Goal: Check status: Check status

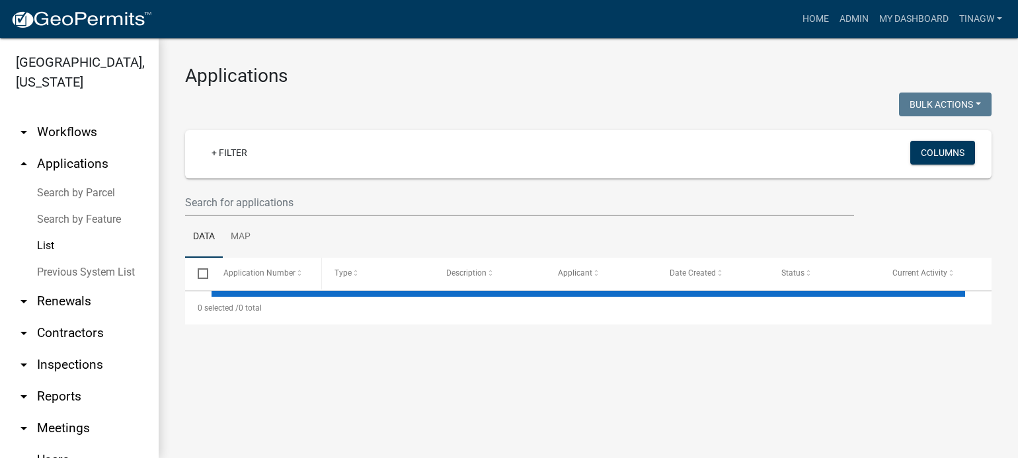
select select "1: 25"
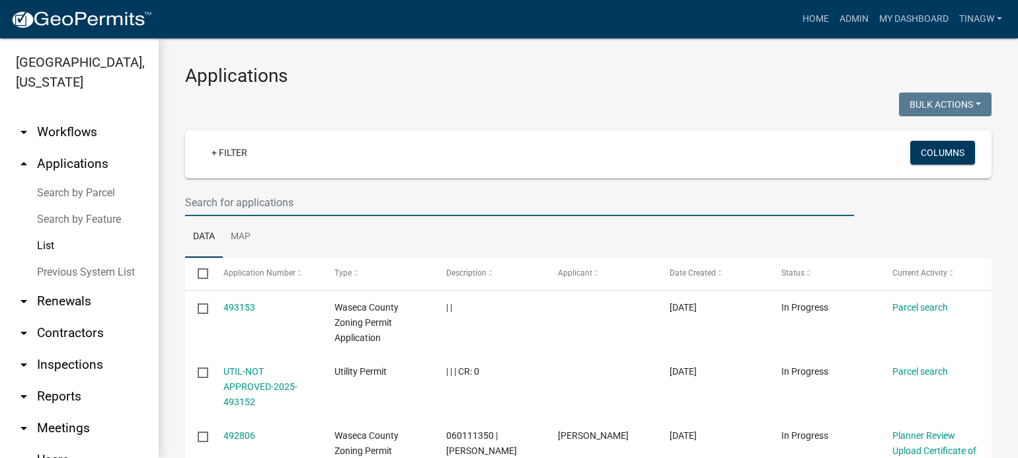
click at [225, 203] on input "text" at bounding box center [519, 202] width 669 height 27
click at [237, 205] on input "text" at bounding box center [519, 202] width 669 height 27
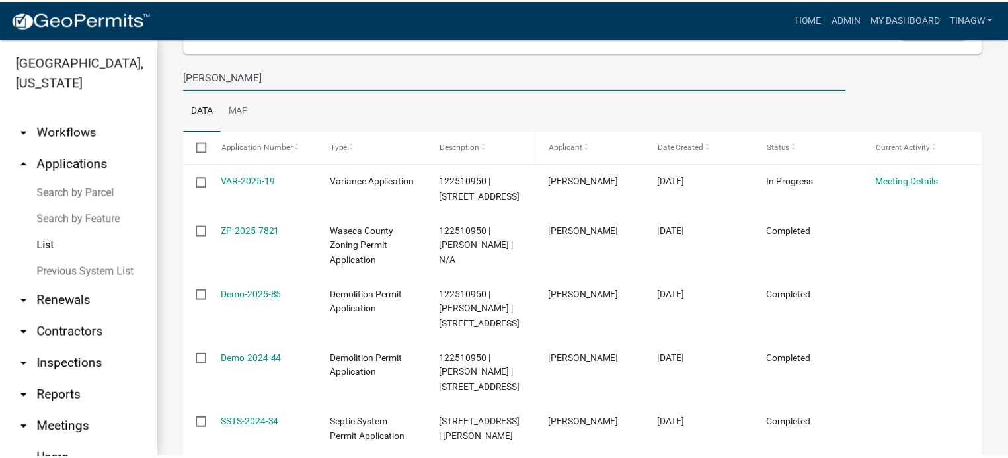
scroll to position [132, 0]
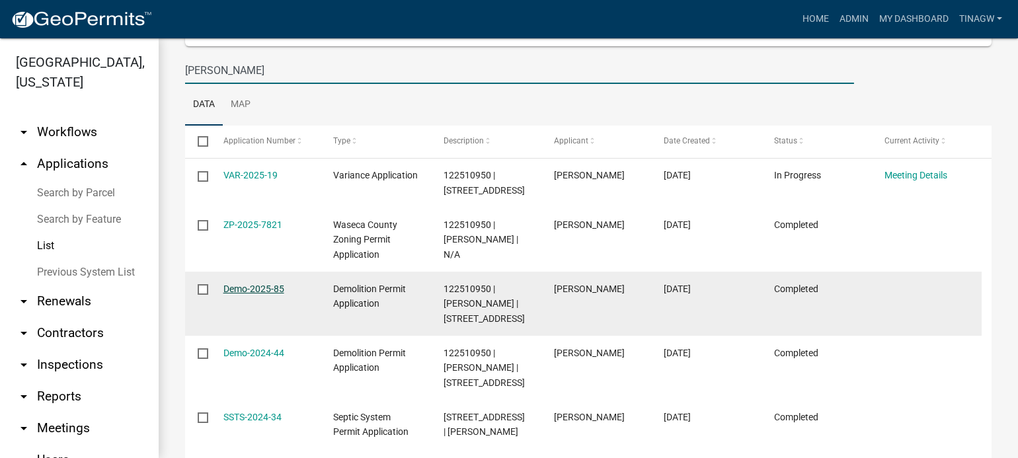
type input "[PERSON_NAME]"
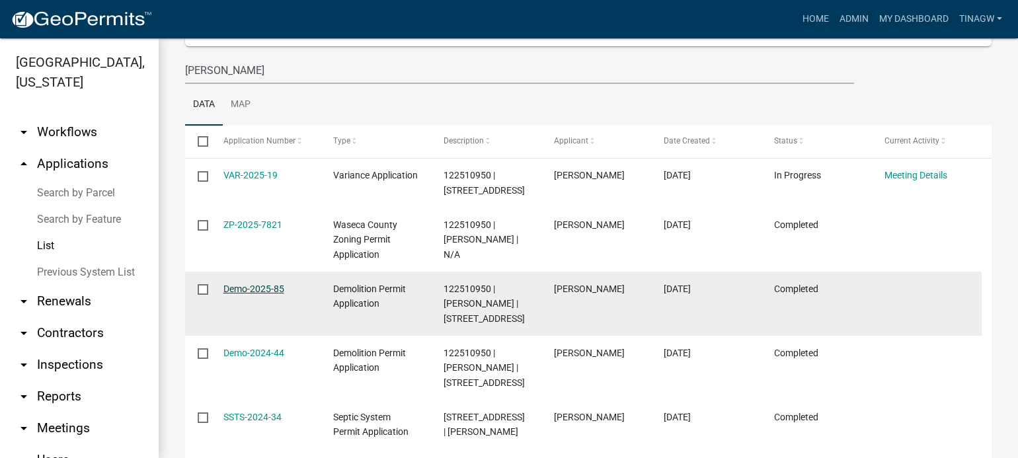
click at [253, 290] on link "Demo-2025-85" at bounding box center [253, 289] width 61 height 11
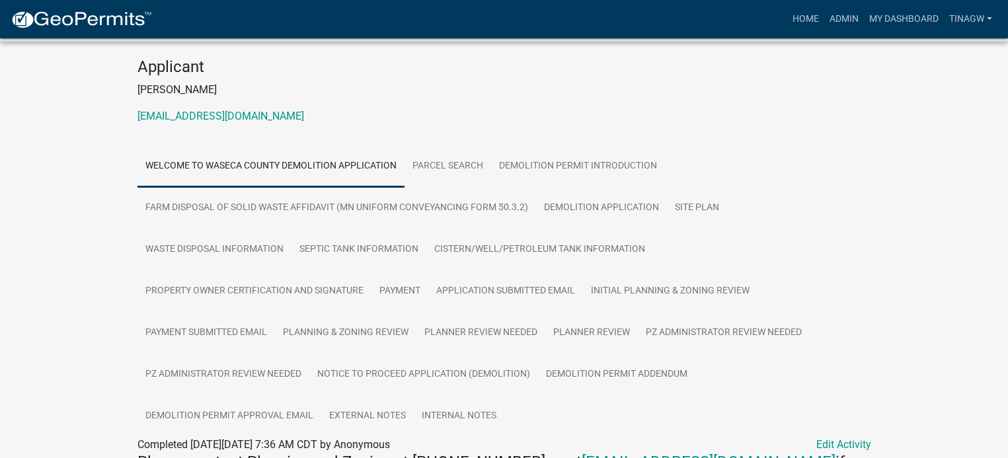
scroll to position [132, 0]
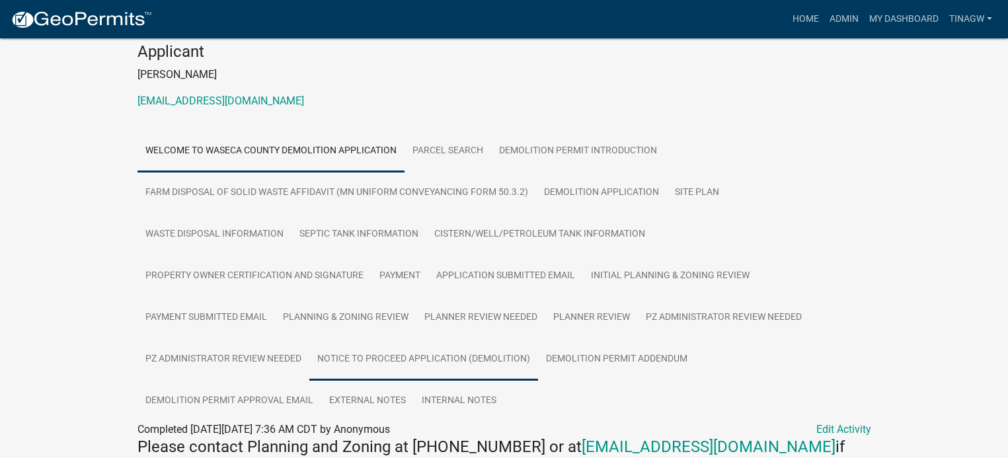
click at [445, 356] on link "Notice to Proceed Application (Demolition)" at bounding box center [423, 360] width 229 height 42
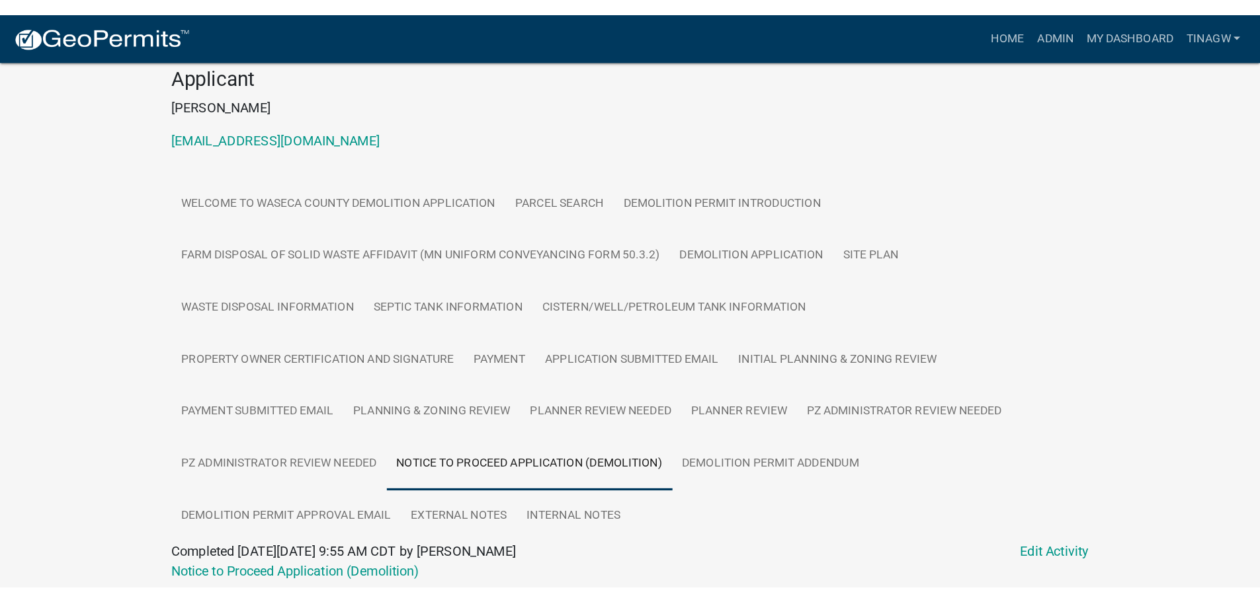
scroll to position [39, 0]
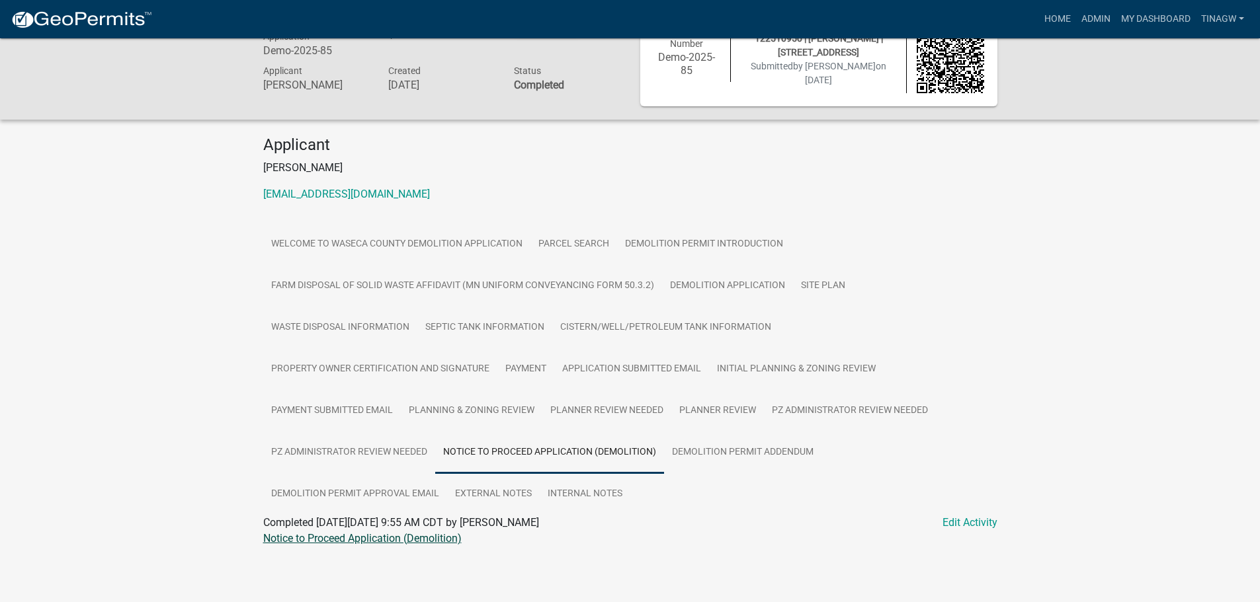
click at [385, 458] on link "Notice to Proceed Application (Demolition)" at bounding box center [362, 538] width 198 height 13
click at [789, 173] on p "[PERSON_NAME]" at bounding box center [630, 168] width 734 height 16
click at [822, 287] on link "Site Plan" at bounding box center [823, 286] width 60 height 42
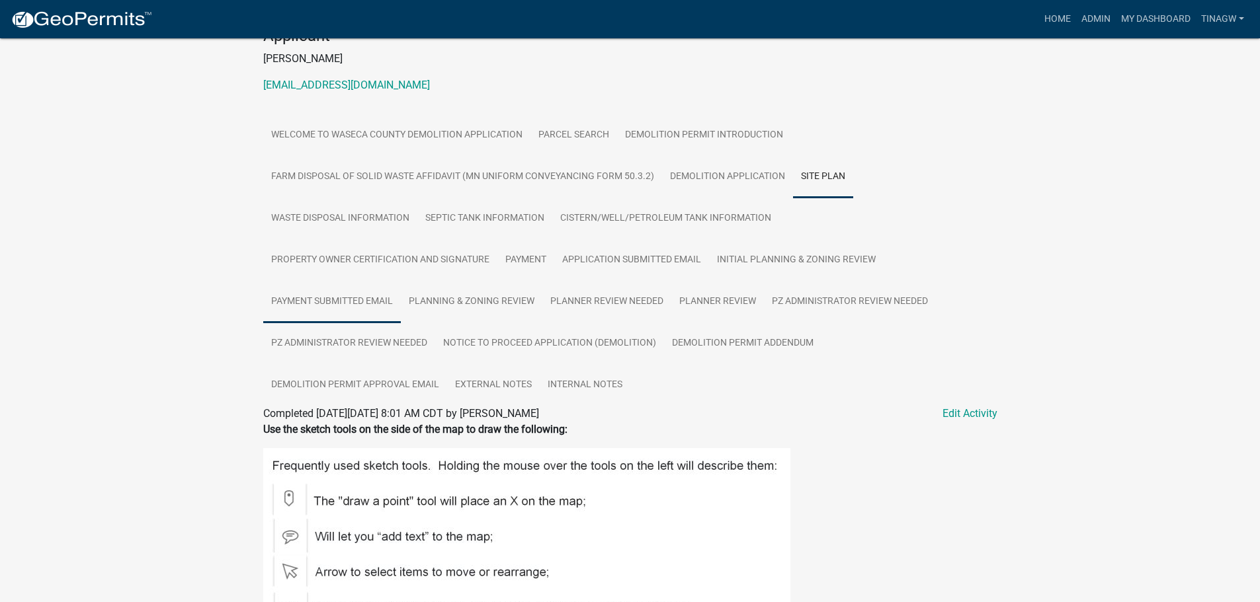
scroll to position [162, 0]
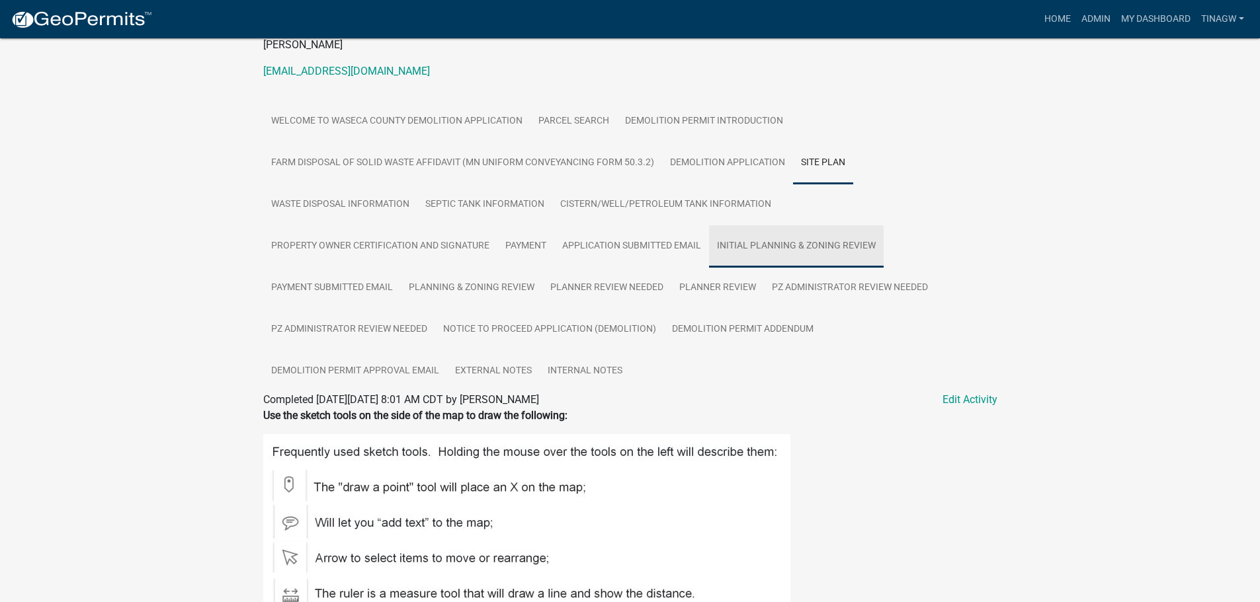
click at [762, 243] on link "Initial Planning & Zoning Review" at bounding box center [796, 246] width 175 height 42
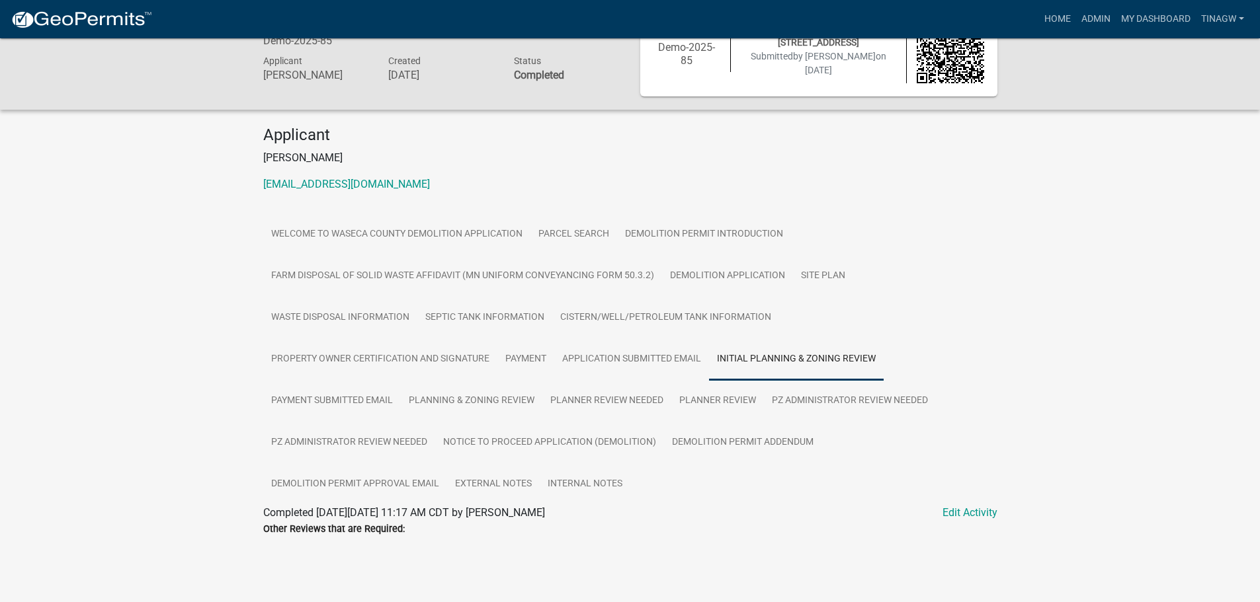
scroll to position [50, 0]
click at [463, 399] on link "Planning & Zoning Review" at bounding box center [471, 401] width 141 height 42
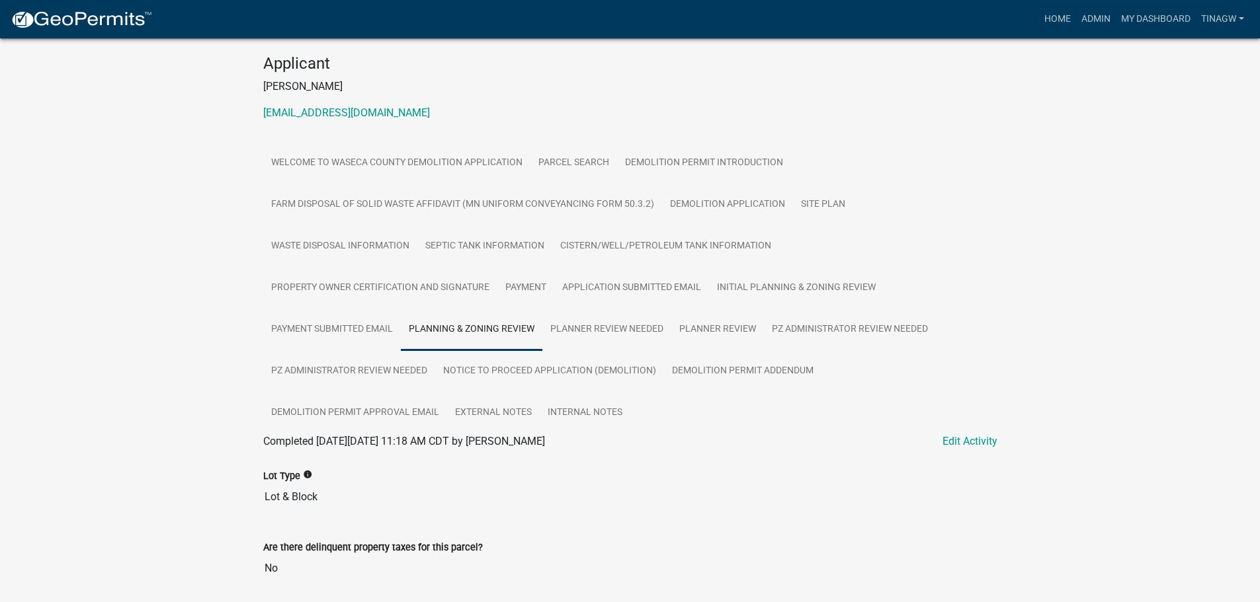
scroll to position [116, 0]
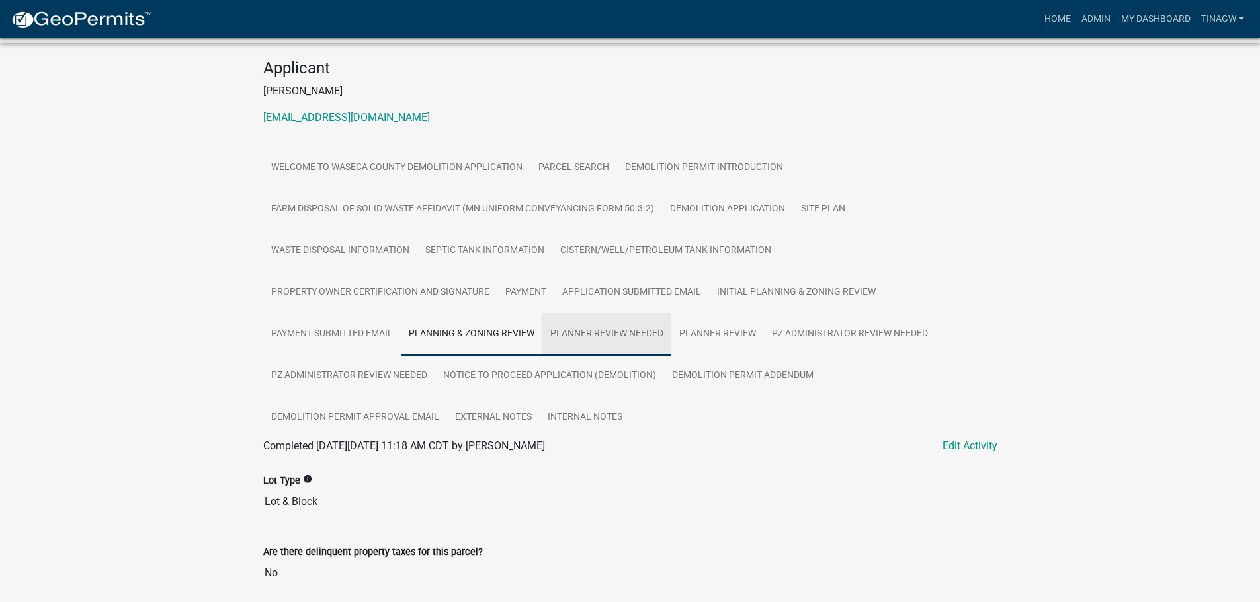
click at [612, 333] on link "Planner Review Needed" at bounding box center [606, 334] width 129 height 42
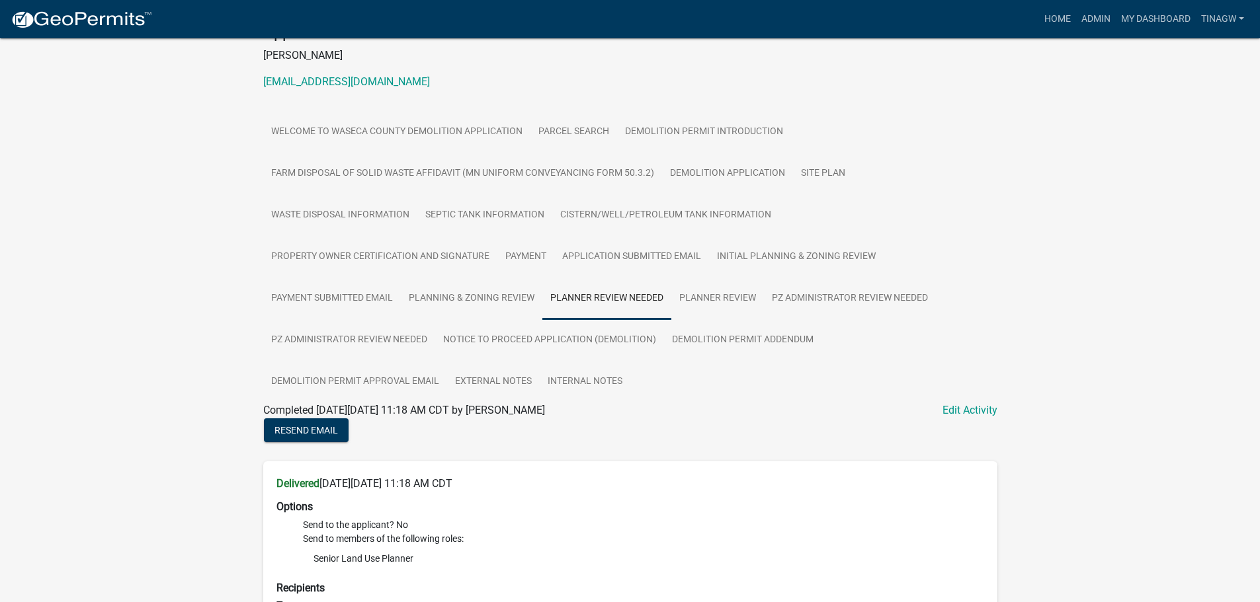
scroll to position [139, 0]
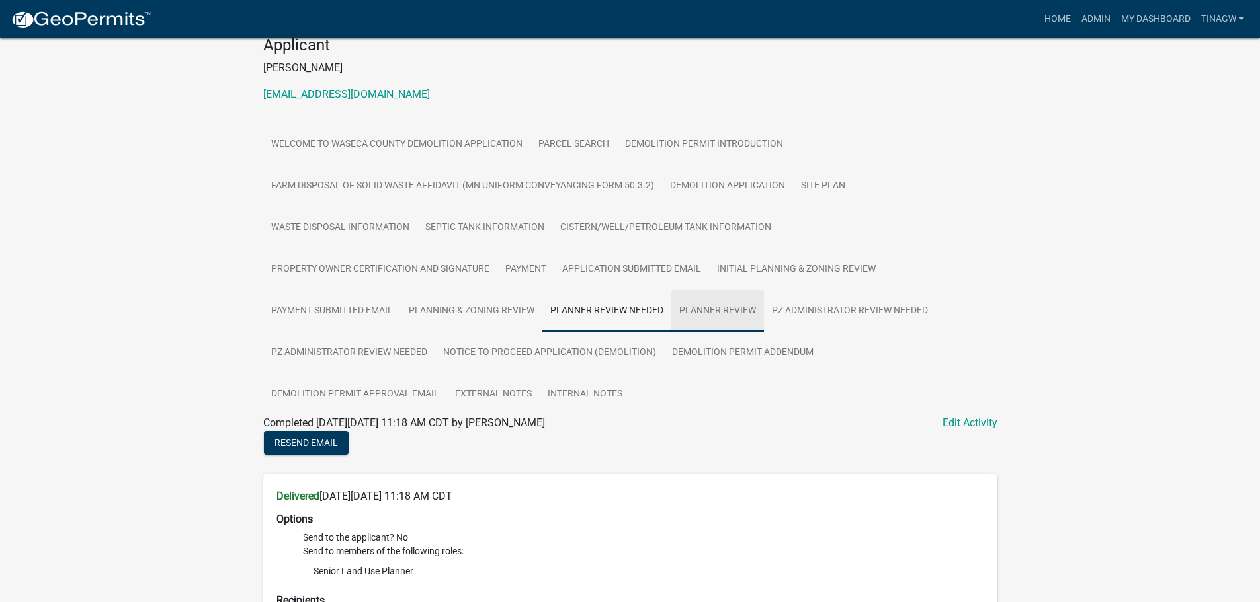
click at [740, 306] on link "Planner Review" at bounding box center [717, 311] width 93 height 42
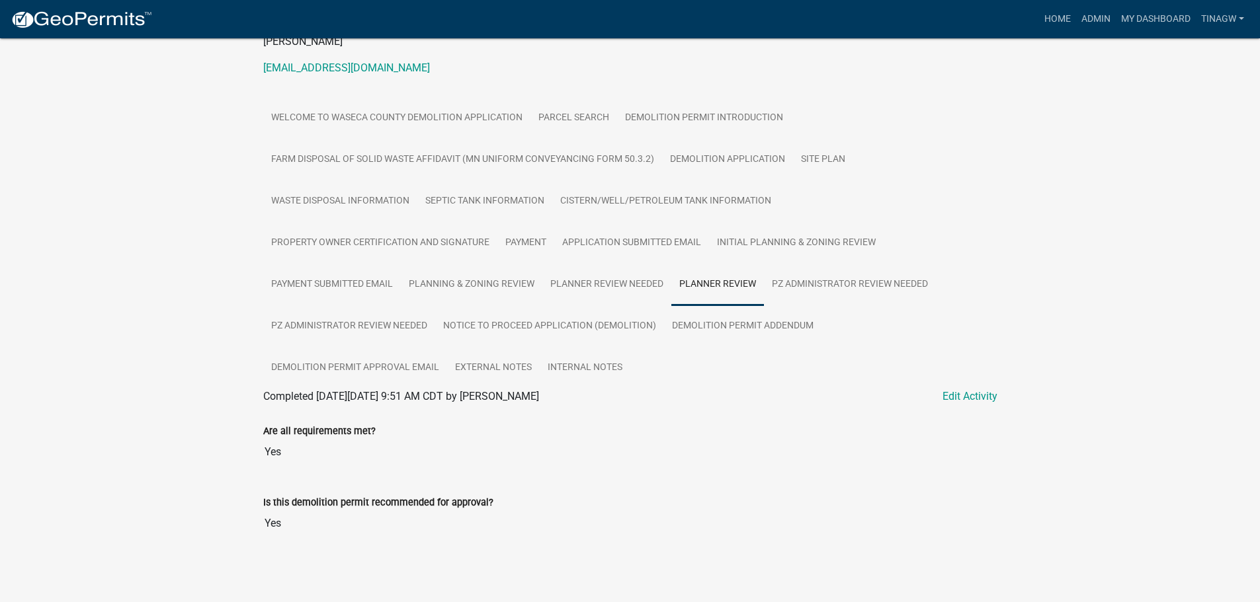
scroll to position [166, 0]
click at [844, 280] on link "PZ Administrator Review Needed" at bounding box center [850, 284] width 172 height 42
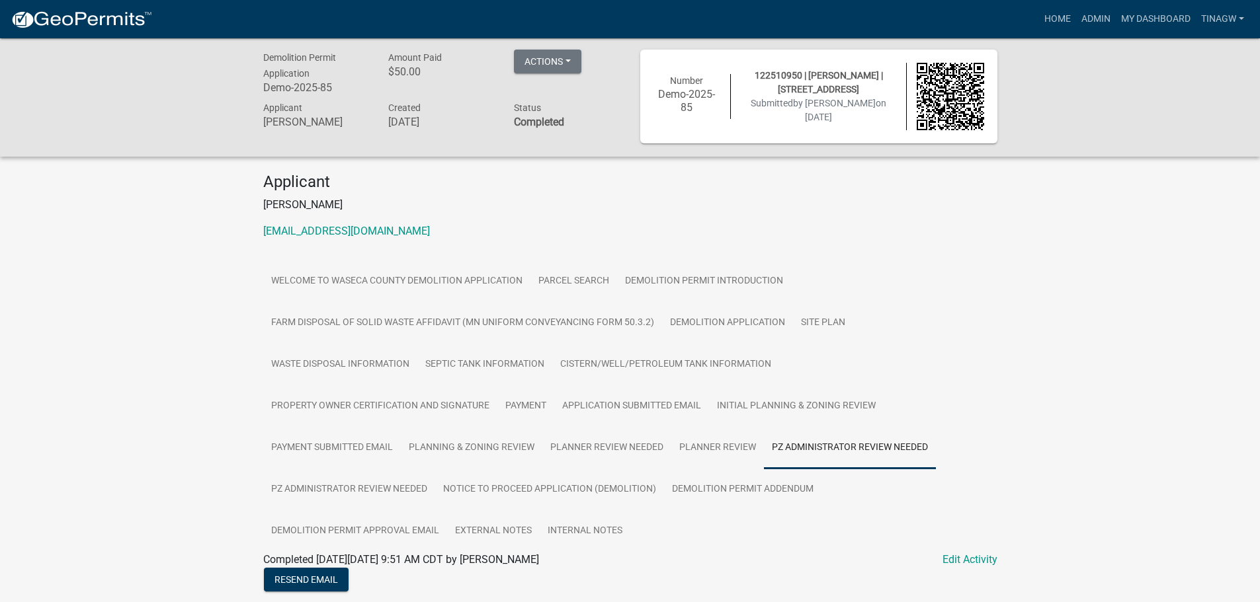
scroll to position [0, 0]
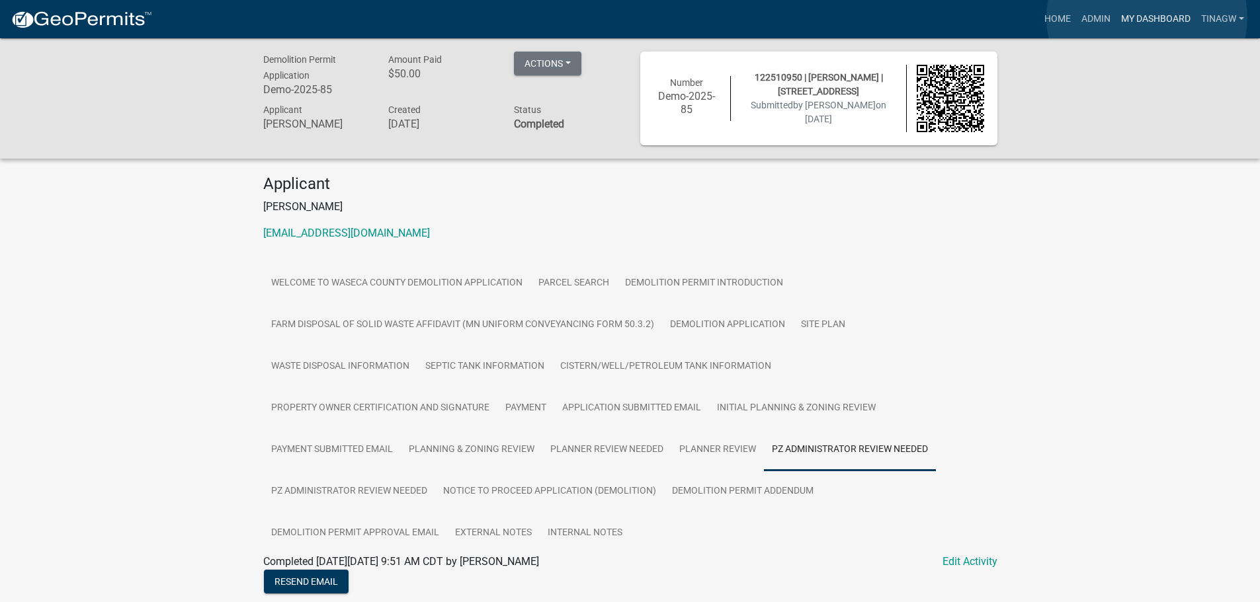
click at [1018, 18] on link "My Dashboard" at bounding box center [1155, 19] width 80 height 25
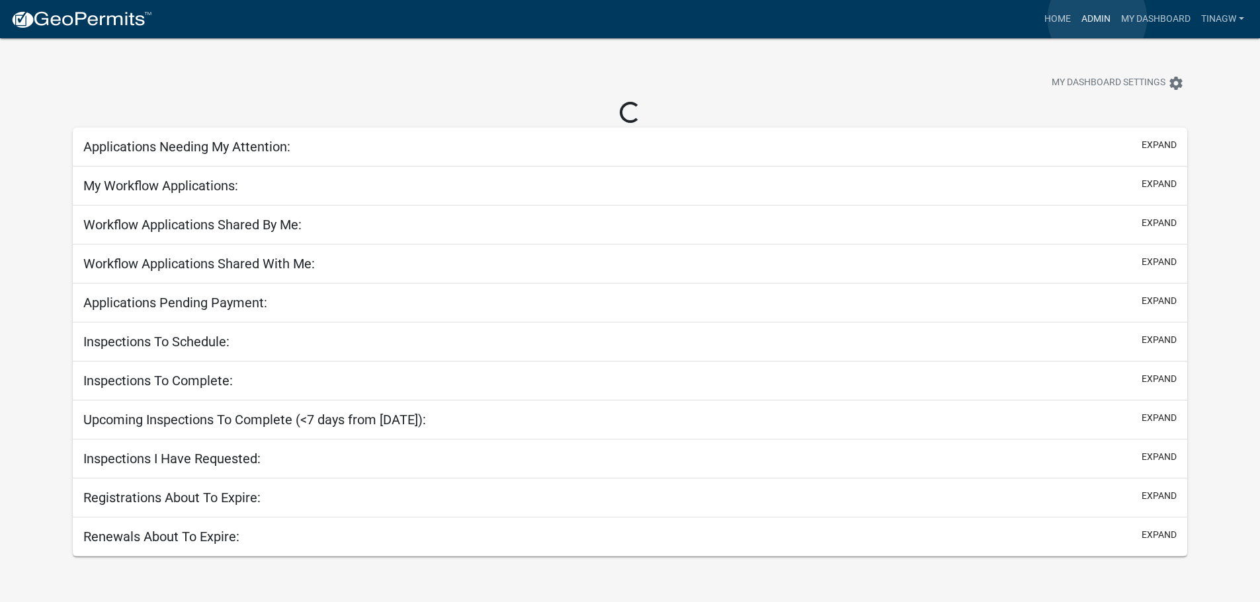
click at [1018, 19] on link "Admin" at bounding box center [1096, 19] width 40 height 25
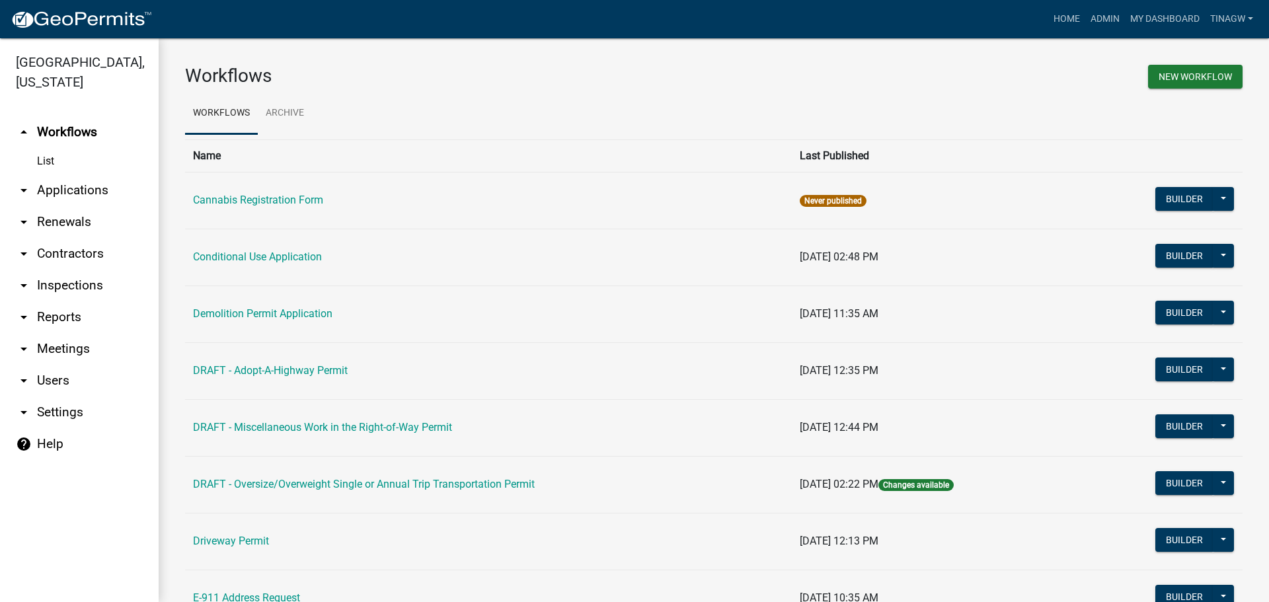
click at [46, 190] on link "arrow_drop_down Applications" at bounding box center [79, 191] width 159 height 32
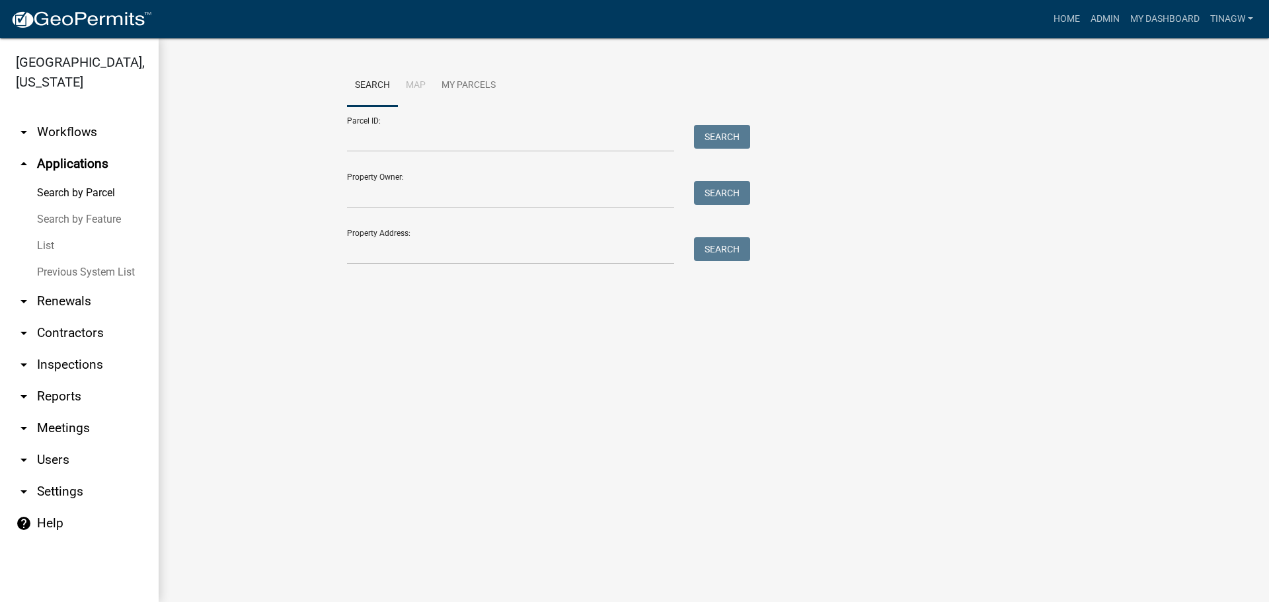
click at [44, 244] on link "List" at bounding box center [79, 246] width 159 height 26
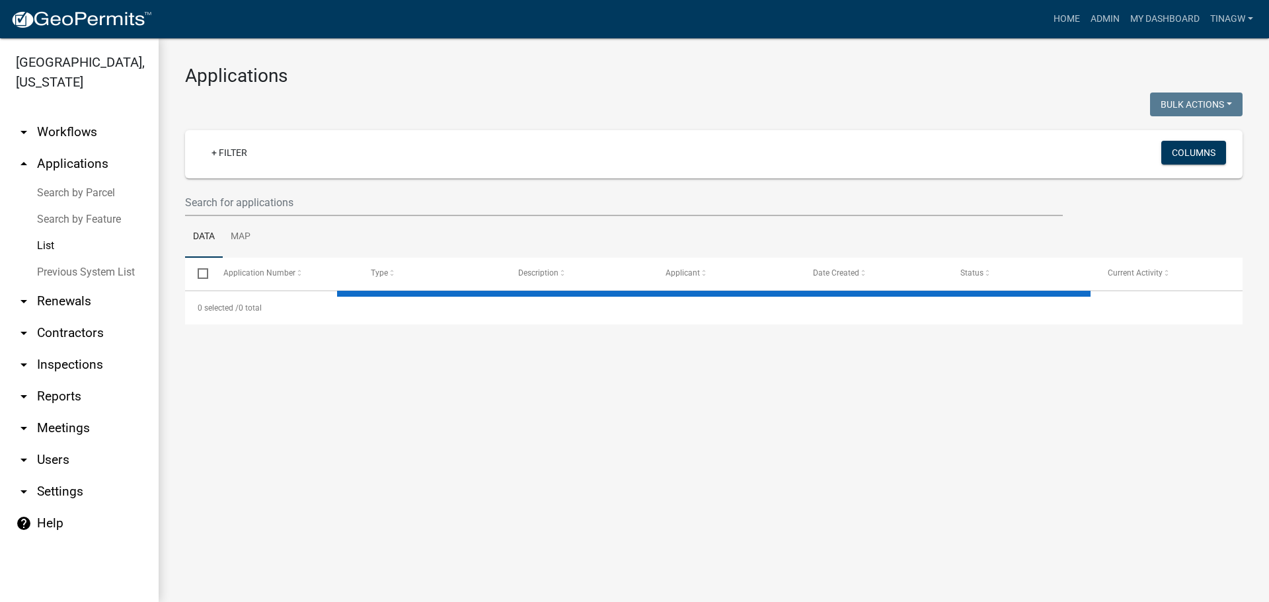
select select "1: 25"
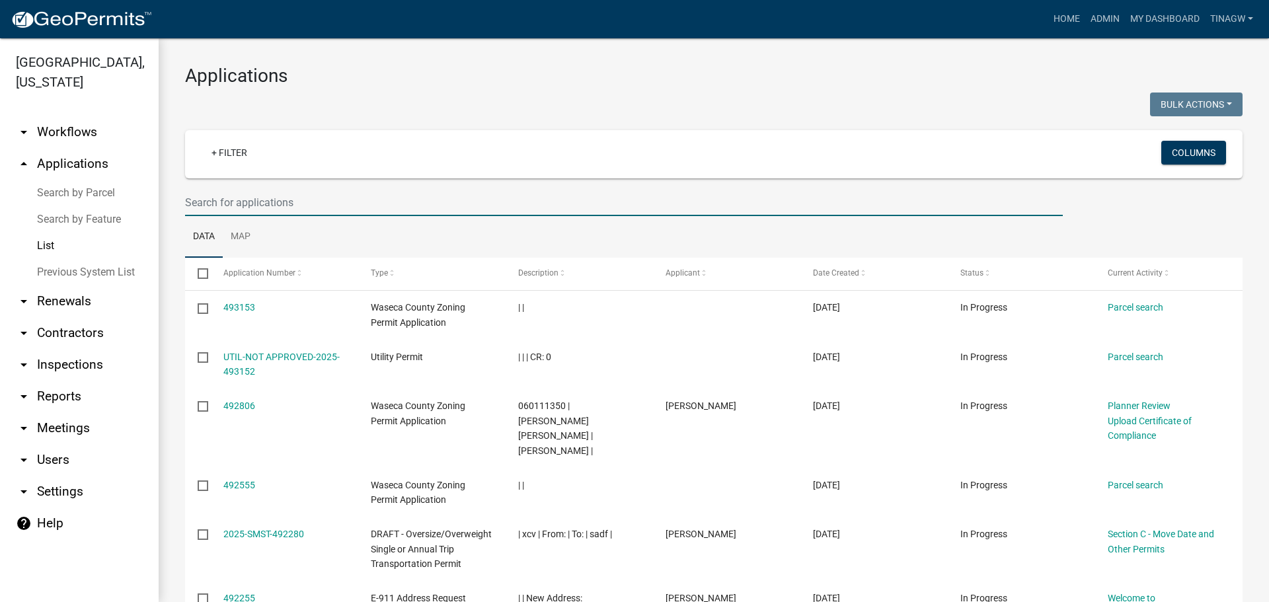
click at [305, 204] on input "text" at bounding box center [624, 202] width 878 height 27
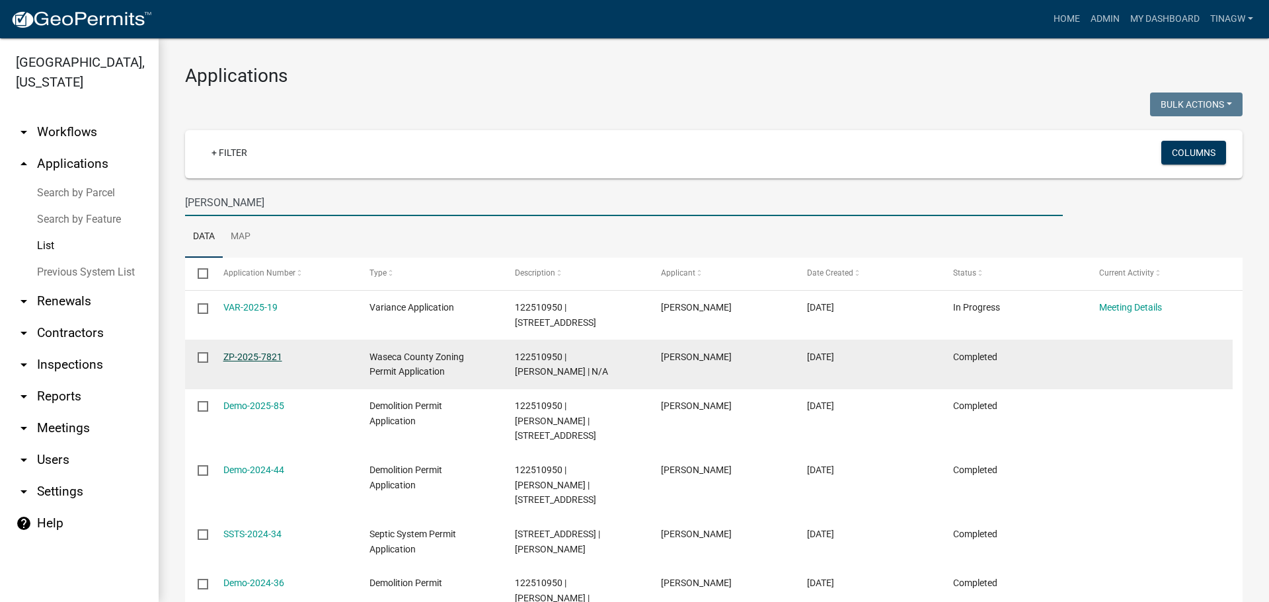
type input "[PERSON_NAME]"
click at [253, 356] on link "ZP-2025-7821" at bounding box center [252, 357] width 59 height 11
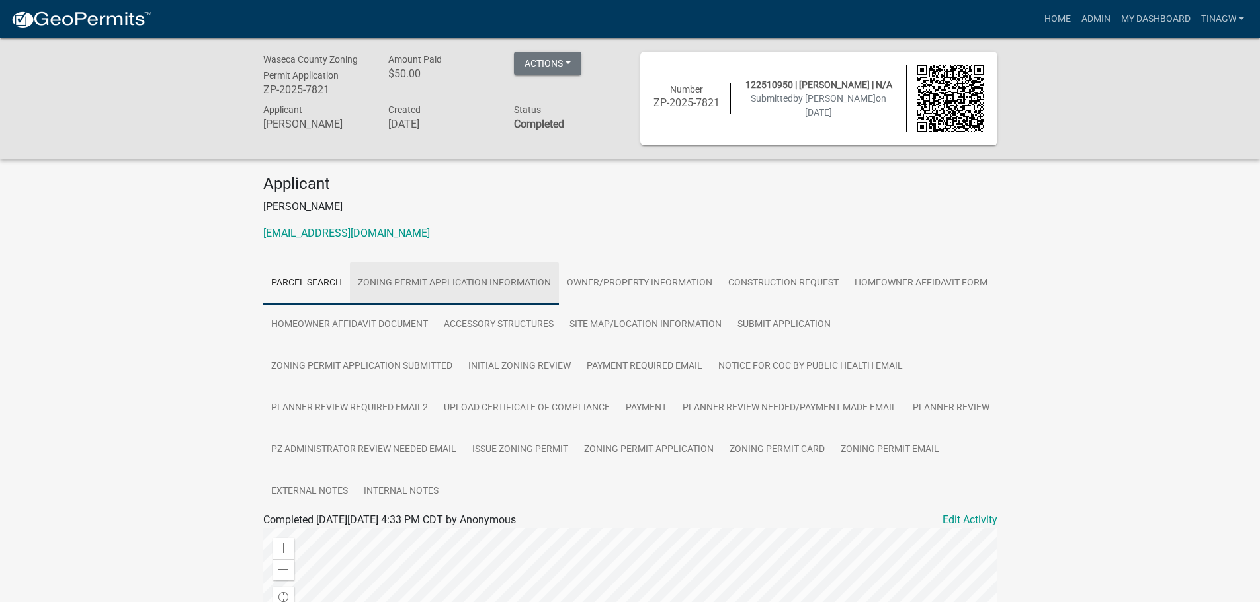
click at [471, 282] on link "Zoning Permit Application Information" at bounding box center [454, 283] width 209 height 42
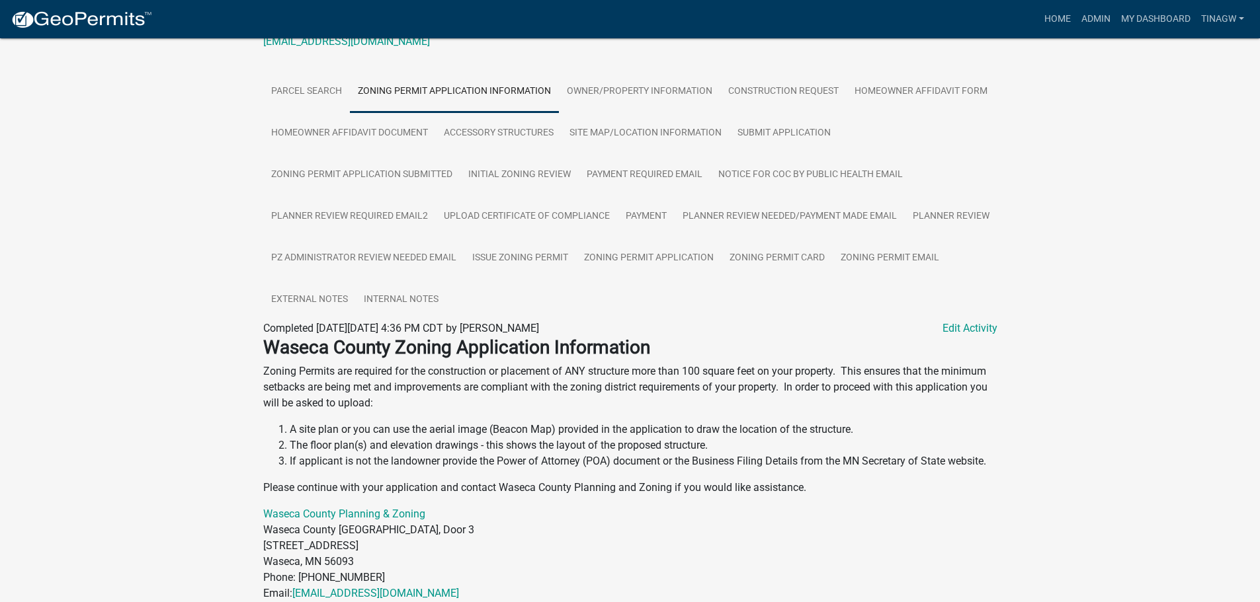
scroll to position [162, 0]
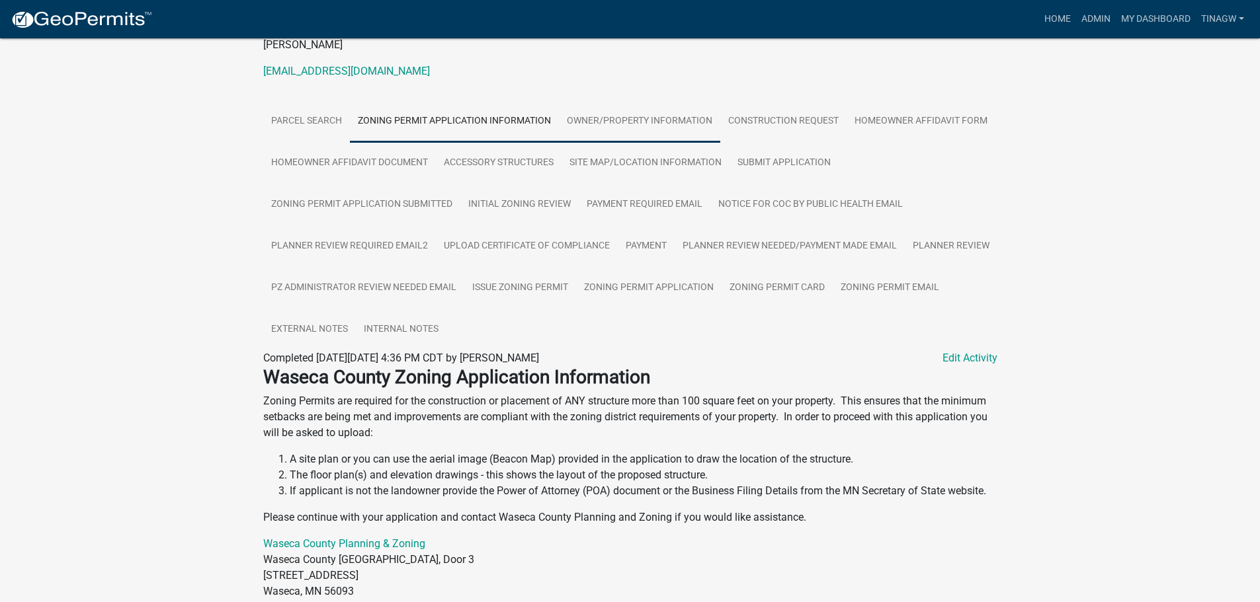
click at [630, 117] on link "Owner/Property Information" at bounding box center [639, 121] width 161 height 42
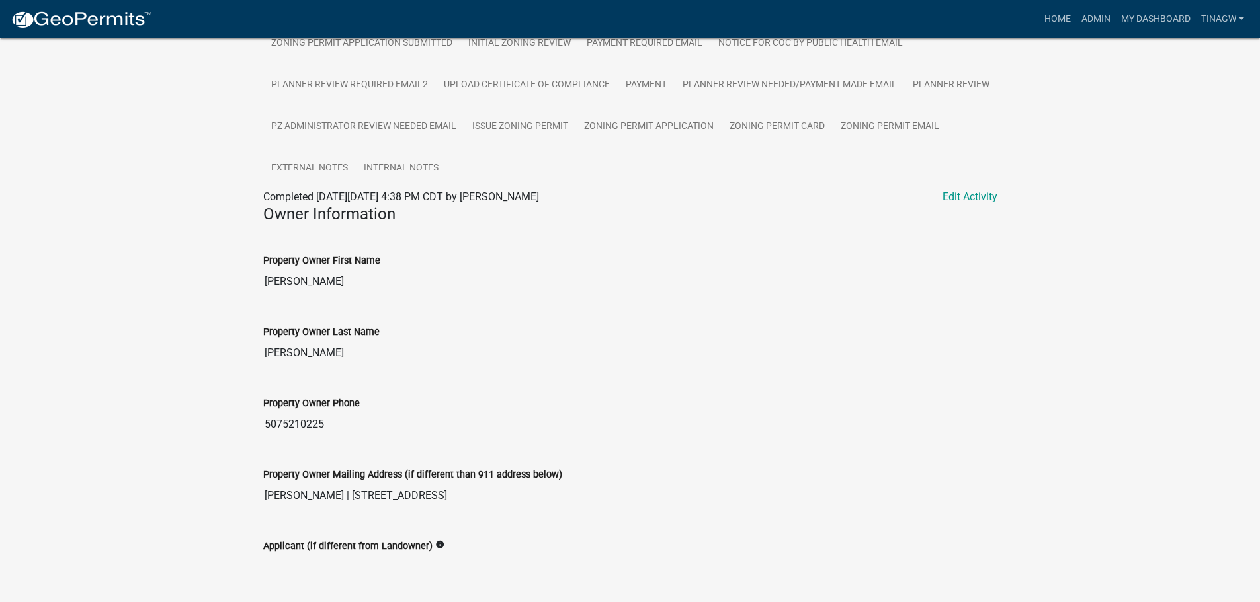
scroll to position [0, 0]
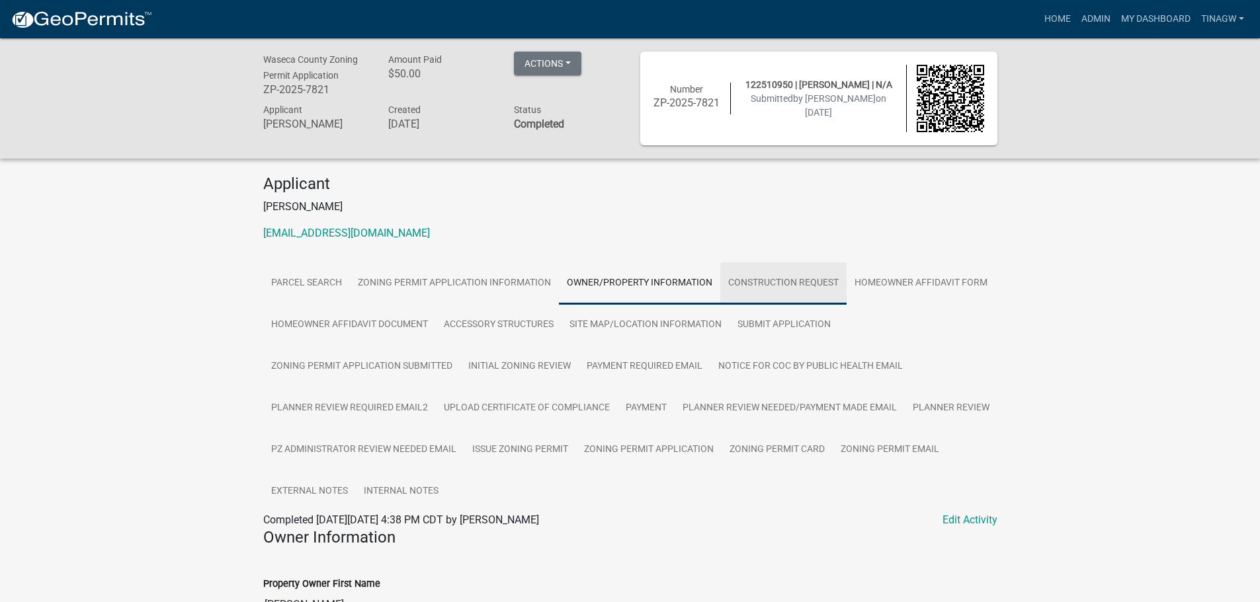
click at [803, 281] on link "Construction Request" at bounding box center [783, 283] width 126 height 42
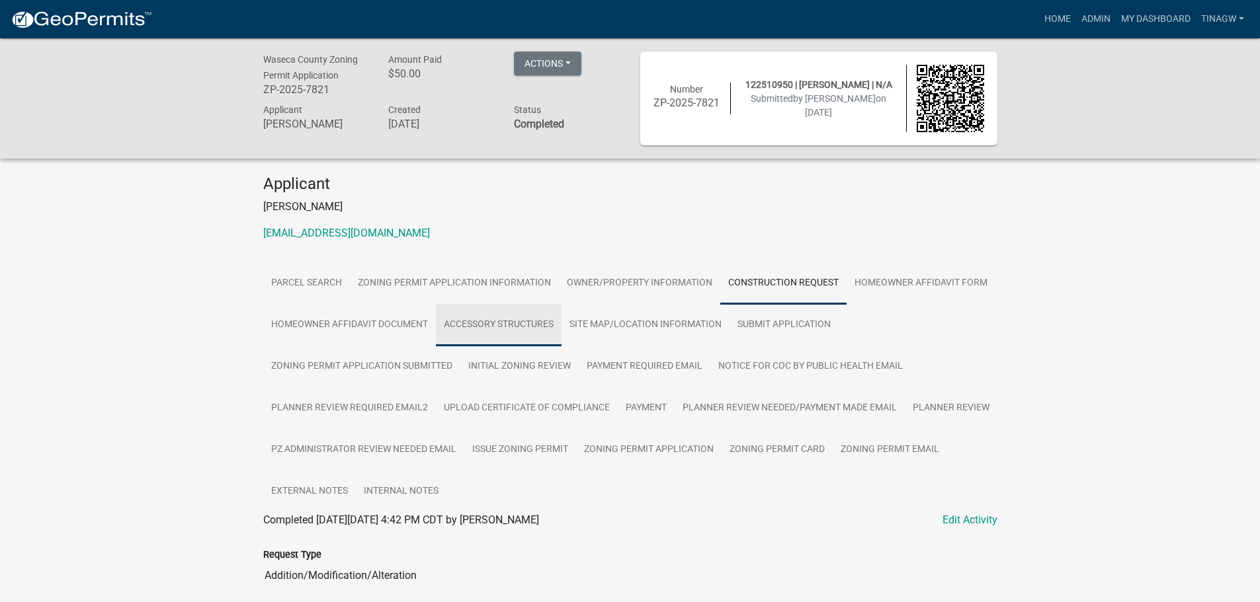
click at [476, 325] on link "Accessory Structures" at bounding box center [499, 325] width 126 height 42
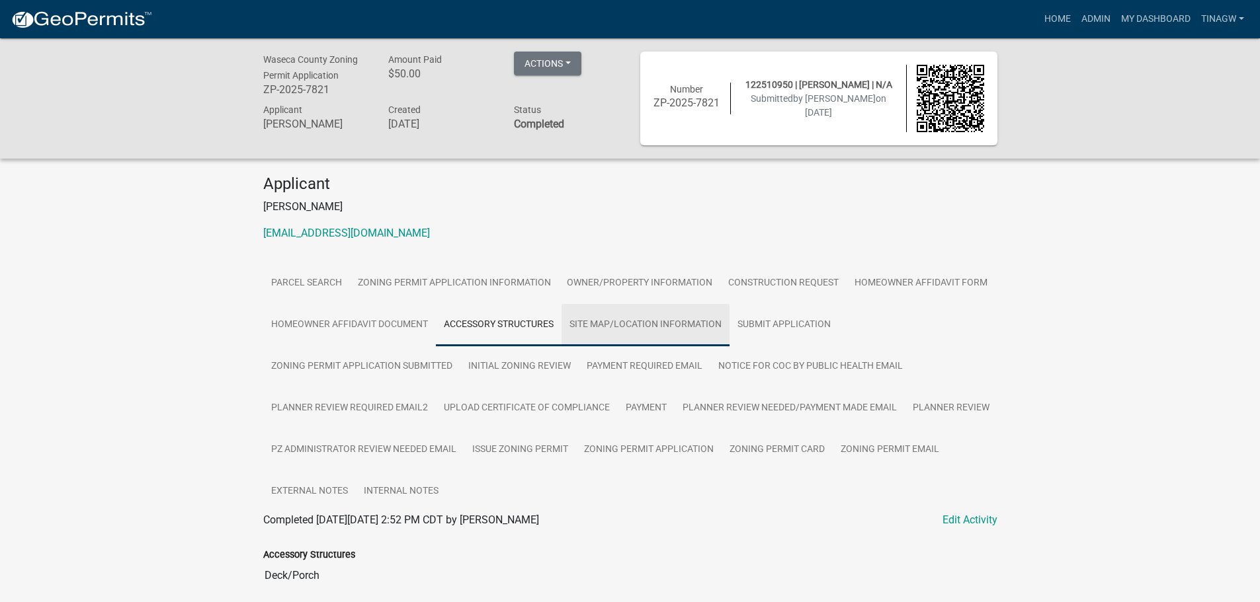
click at [659, 327] on link "Site Map/Location Information" at bounding box center [645, 325] width 168 height 42
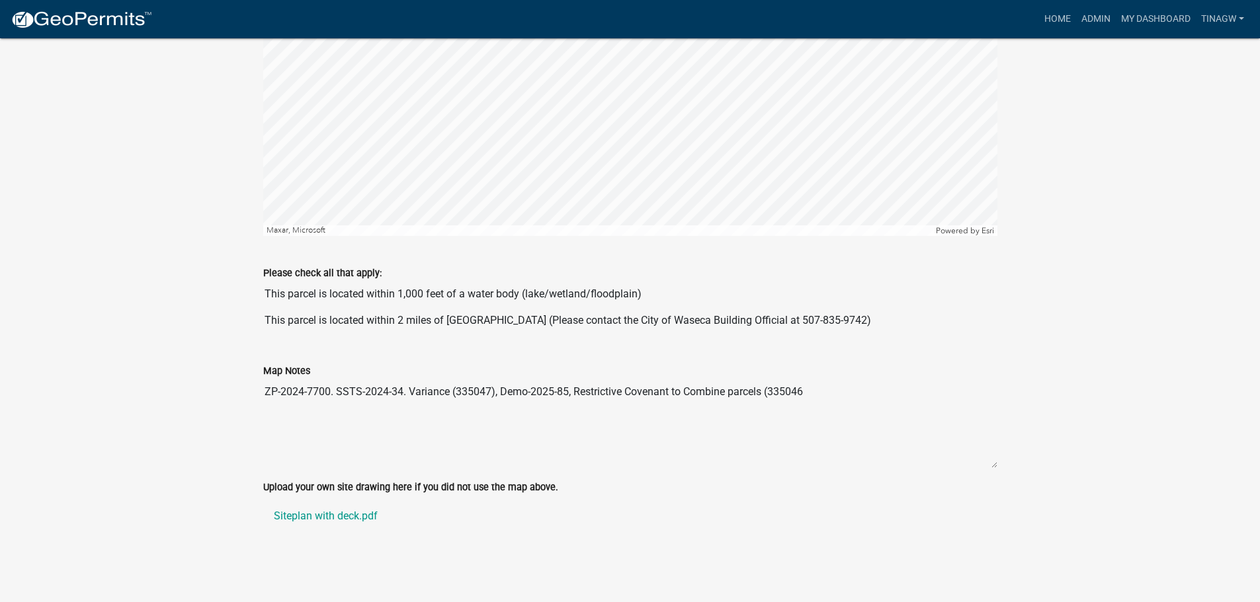
scroll to position [1143, 0]
click at [322, 458] on link "Siteplan with deck.pdf" at bounding box center [630, 515] width 734 height 32
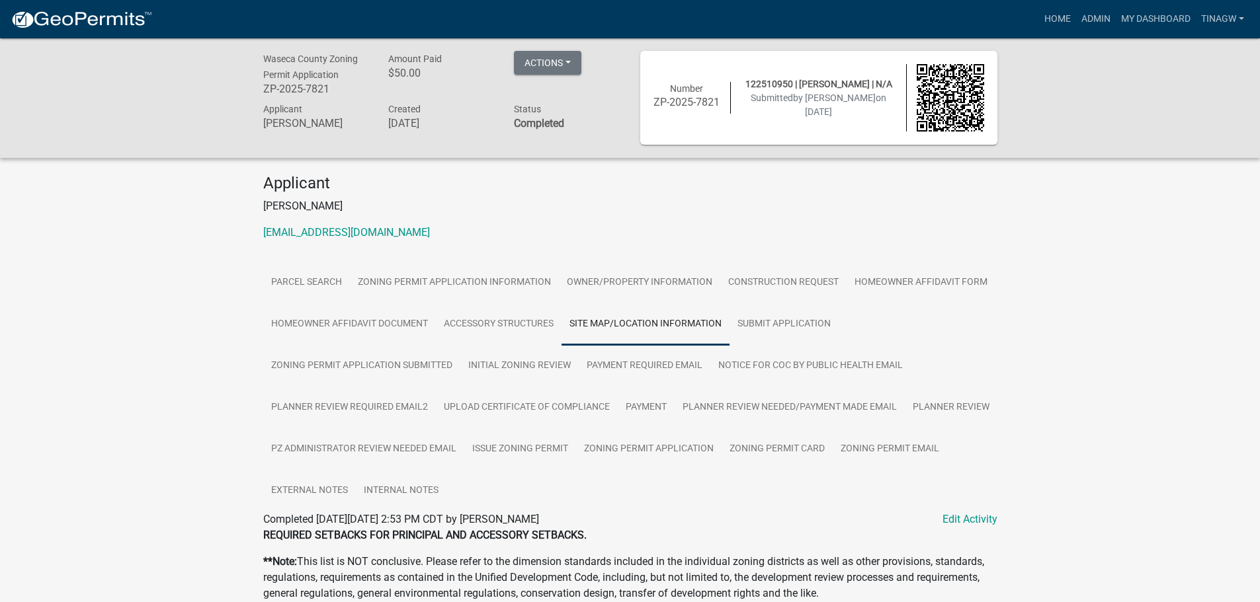
scroll to position [0, 0]
click at [523, 365] on link "Initial Zoning Review" at bounding box center [519, 367] width 118 height 42
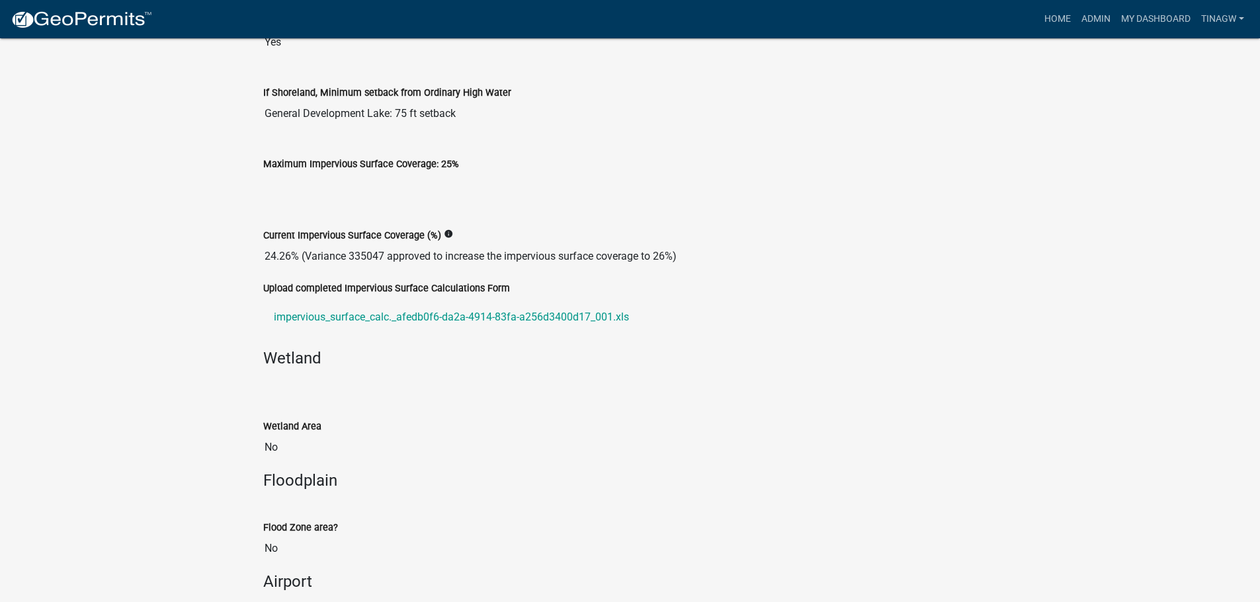
scroll to position [992, 0]
click at [383, 319] on link "impervious_surface_calc._afedb0f6-da2a-4914-83fa-a256d3400d17_001.xls" at bounding box center [630, 317] width 734 height 32
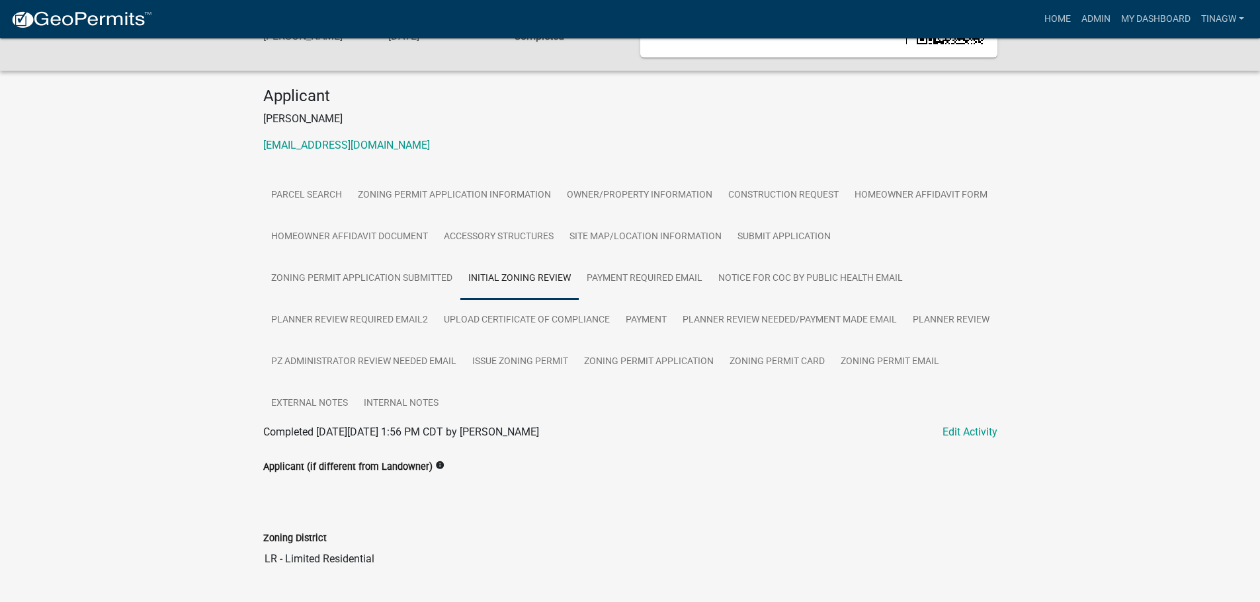
scroll to position [0, 0]
